Goal: Task Accomplishment & Management: Manage account settings

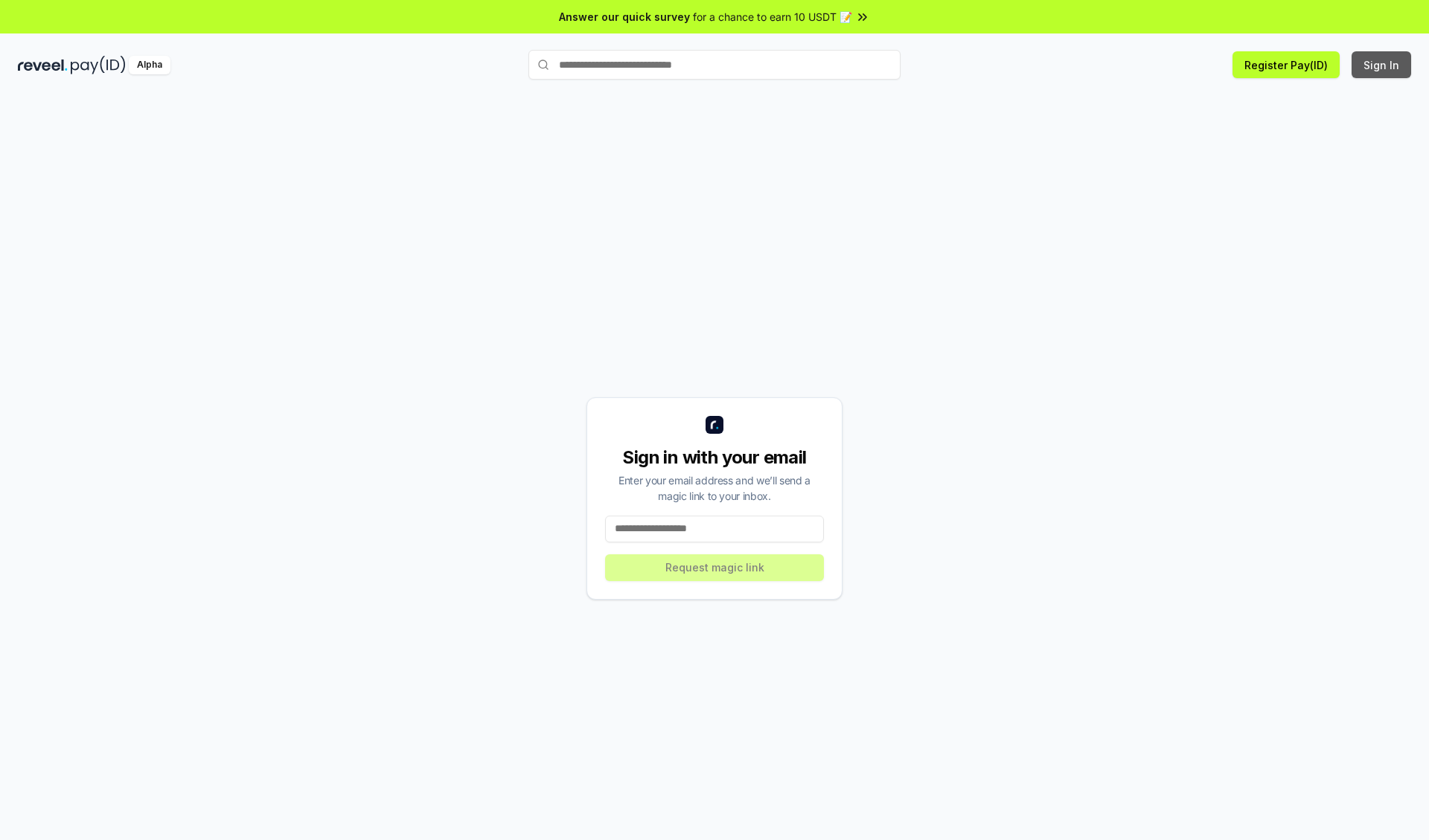
click at [1382, 65] on button "Sign In" at bounding box center [1381, 64] width 59 height 26
type input "**********"
click at [714, 567] on button "Request magic link" at bounding box center [714, 567] width 218 height 26
